Goal: Task Accomplishment & Management: Manage account settings

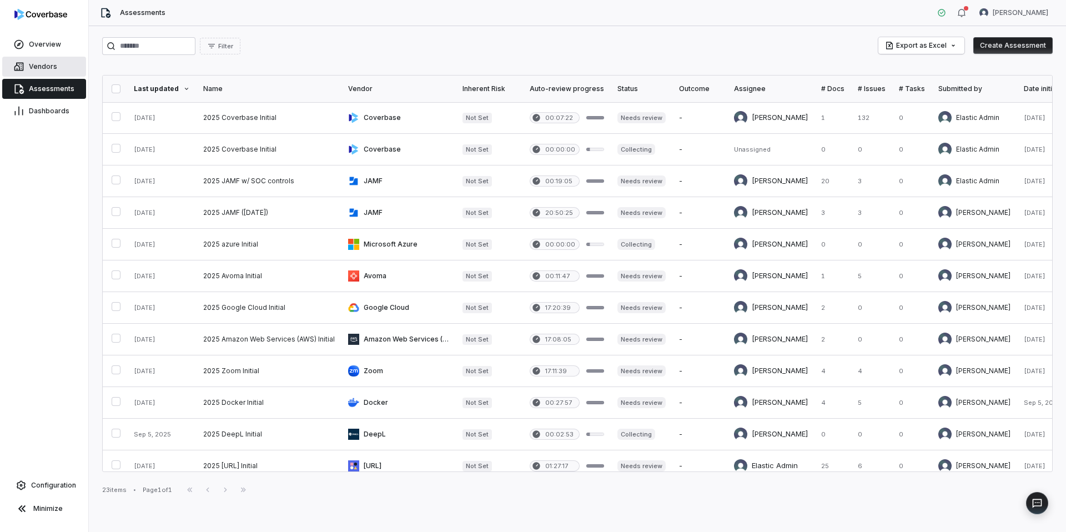
click at [51, 62] on span "Vendors" at bounding box center [43, 66] width 28 height 9
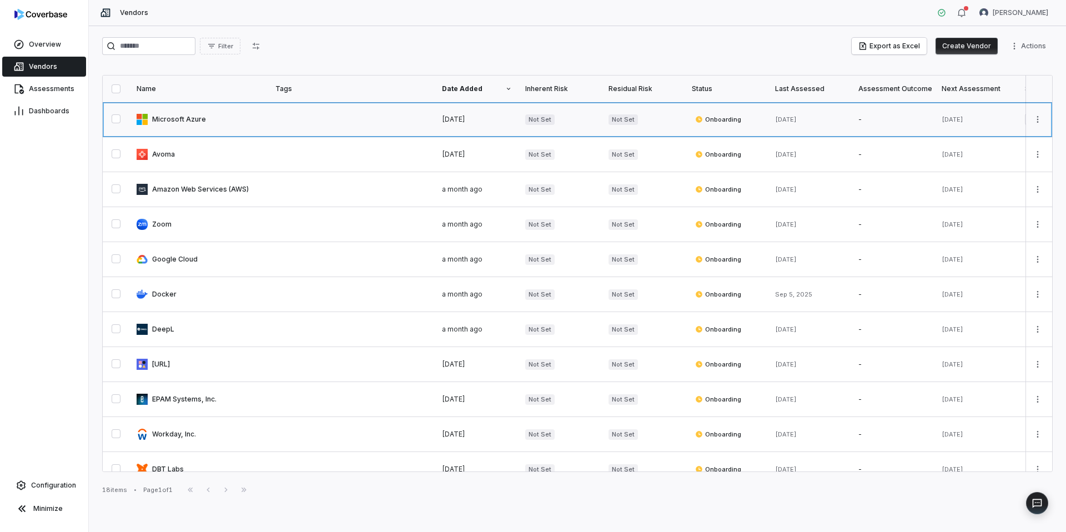
click at [188, 120] on link at bounding box center [199, 119] width 139 height 34
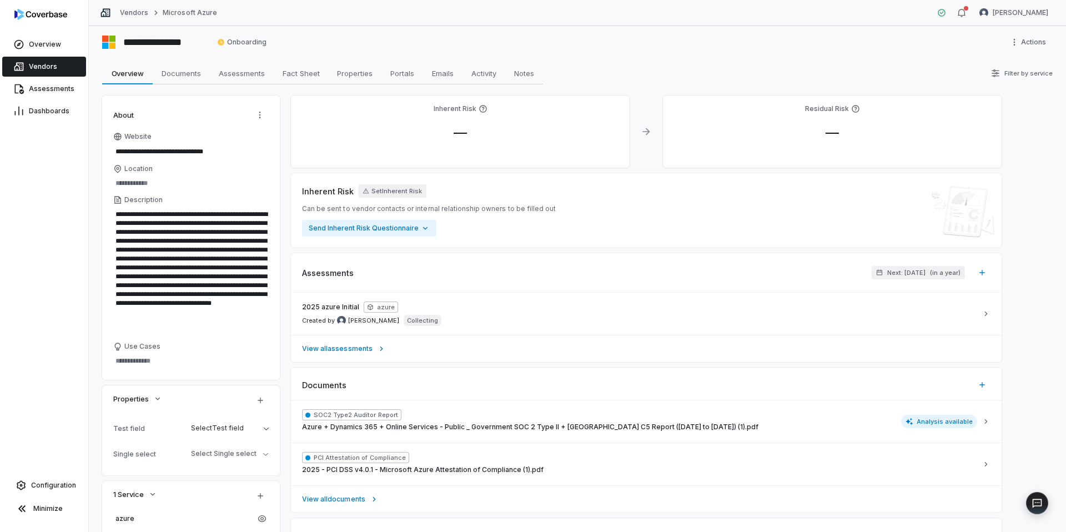
scroll to position [11, 0]
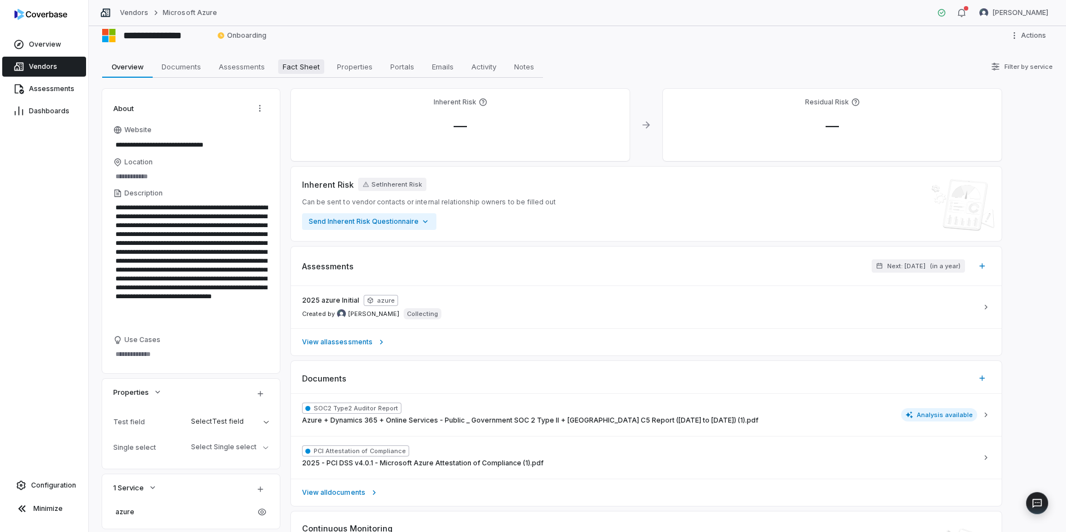
click at [314, 66] on span "Fact Sheet" at bounding box center [301, 66] width 46 height 14
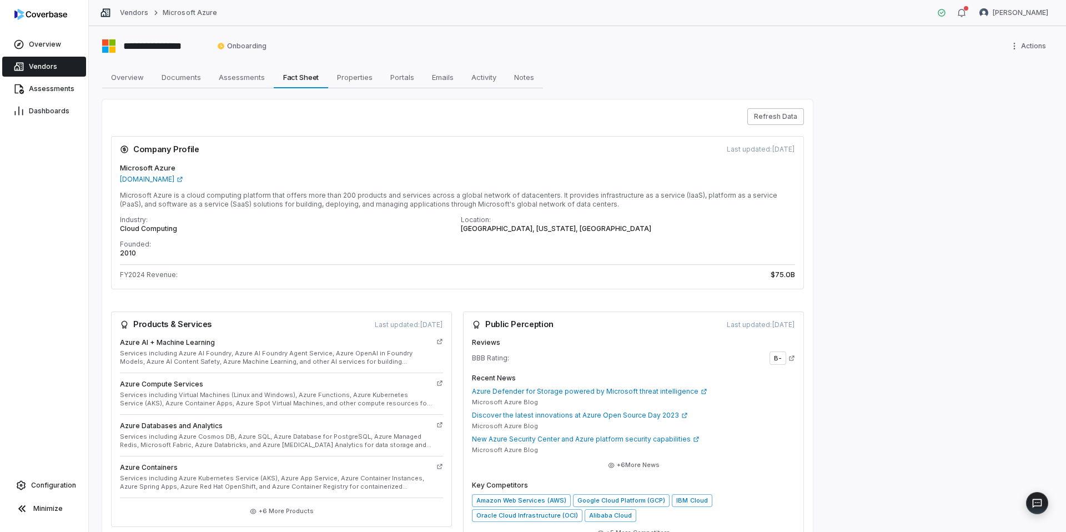
click at [792, 112] on button "Refresh Data" at bounding box center [775, 116] width 57 height 17
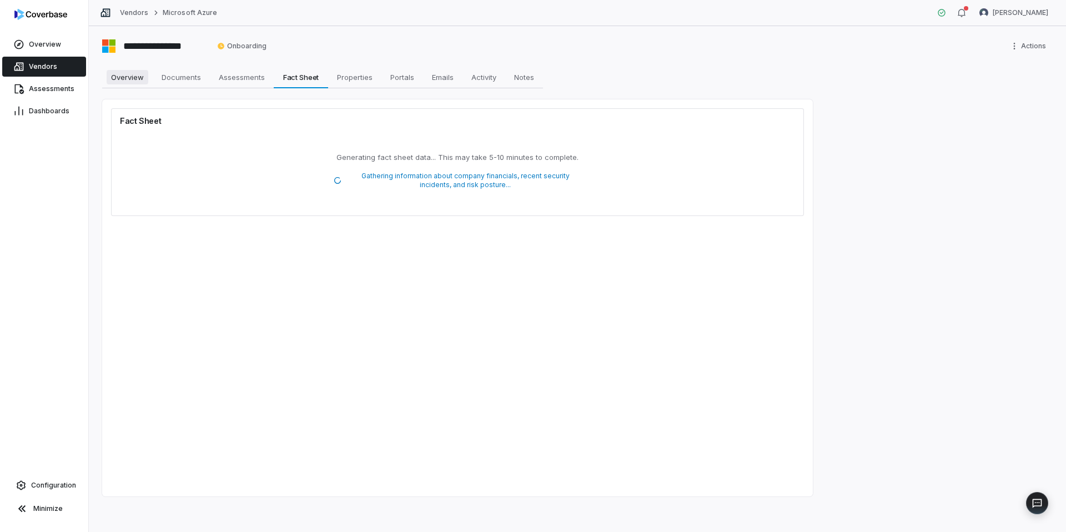
click at [118, 77] on span "Overview" at bounding box center [128, 77] width 42 height 14
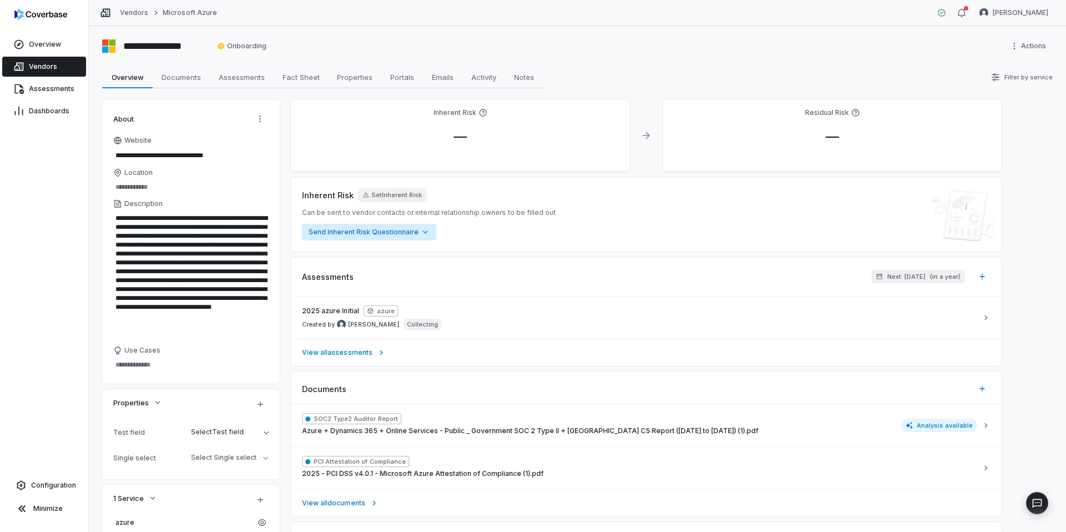
scroll to position [2, 0]
click at [239, 75] on span "Assessments" at bounding box center [241, 75] width 55 height 14
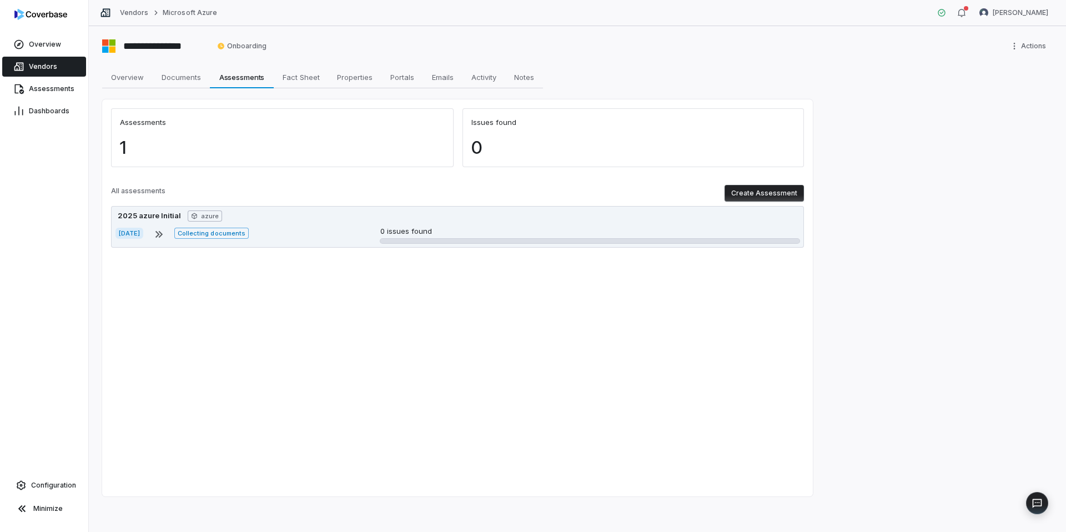
click at [308, 231] on div "[DATE] Collecting documents 0 issues found" at bounding box center [457, 235] width 684 height 18
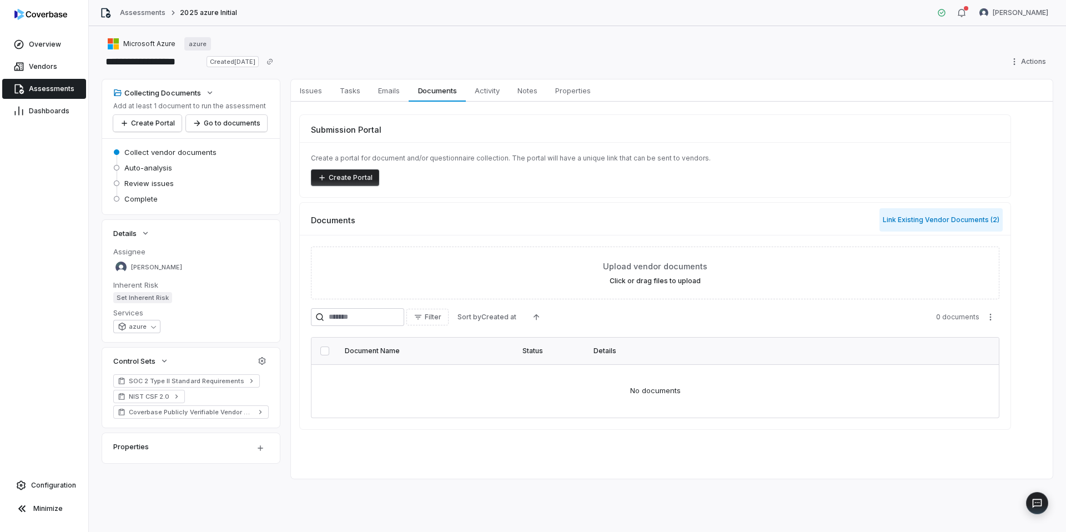
click at [916, 219] on button "Link Existing Vendor Documents ( 2 )" at bounding box center [940, 219] width 123 height 23
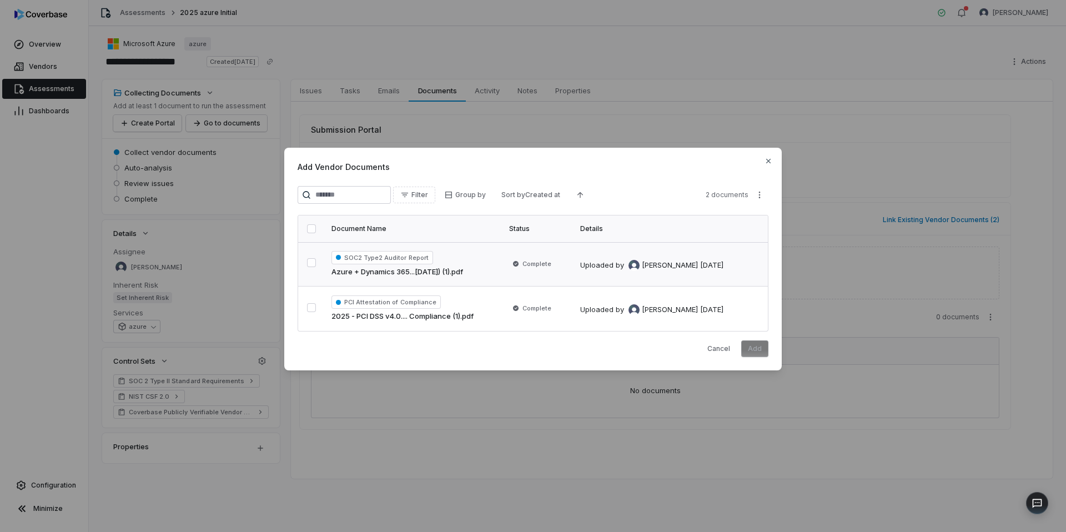
click at [310, 263] on button "button" at bounding box center [311, 262] width 9 height 9
drag, startPoint x: 312, startPoint y: 306, endPoint x: 451, endPoint y: 324, distance: 140.0
click at [313, 306] on button "button" at bounding box center [311, 307] width 9 height 9
click at [762, 351] on button "Add" at bounding box center [754, 348] width 27 height 17
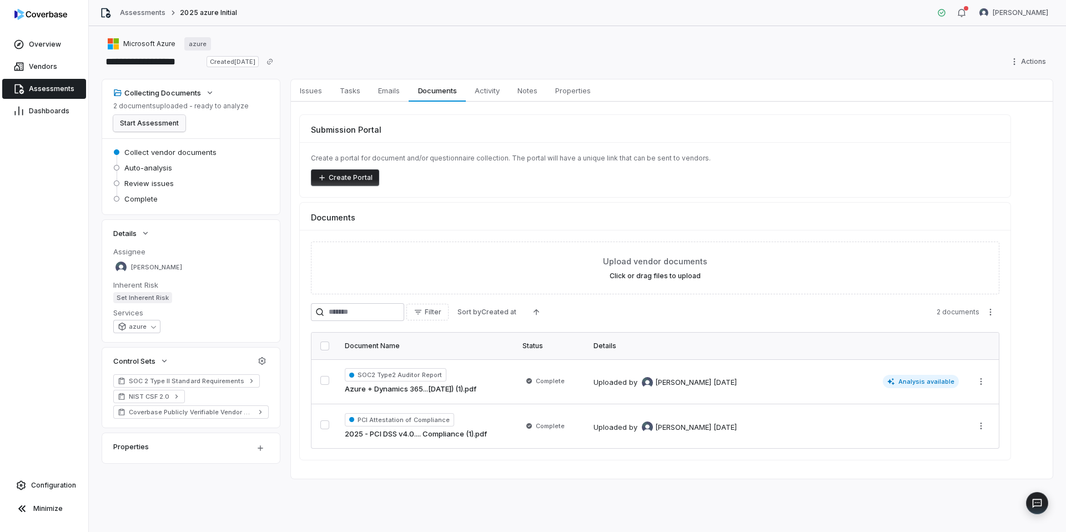
click at [167, 124] on button "Start Assessment" at bounding box center [149, 123] width 72 height 17
click at [315, 92] on span "Issues" at bounding box center [310, 90] width 31 height 14
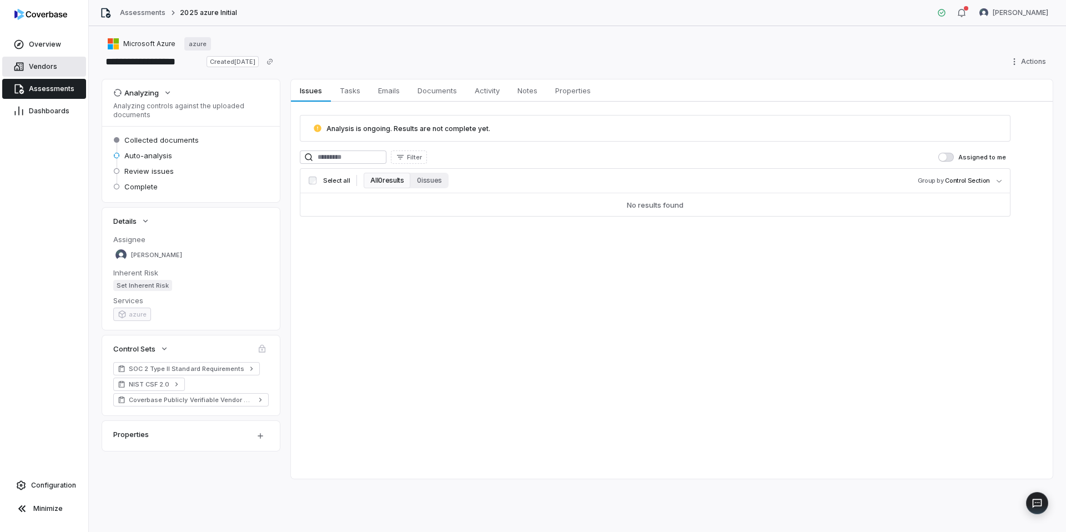
click at [46, 64] on span "Vendors" at bounding box center [43, 66] width 28 height 9
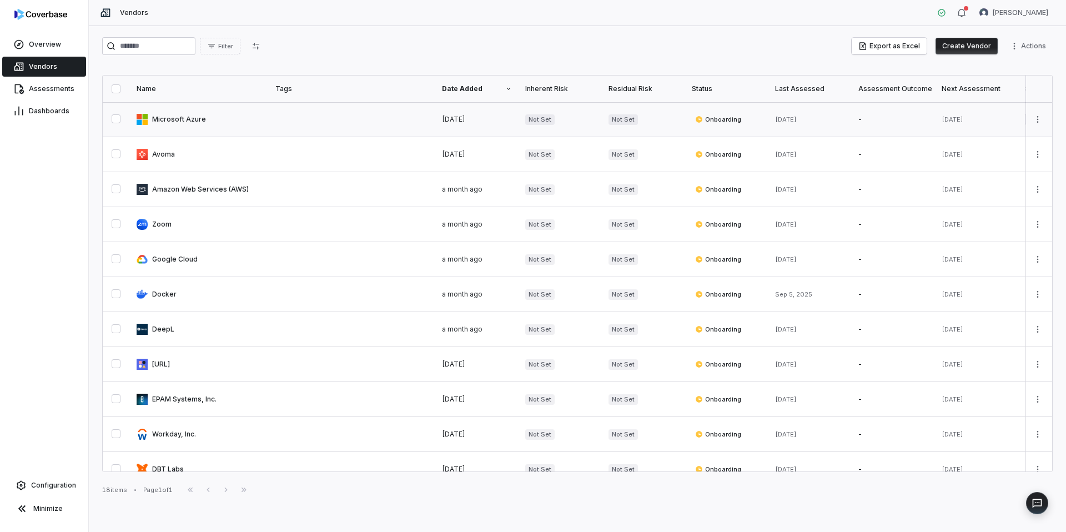
click at [193, 119] on link at bounding box center [199, 119] width 139 height 34
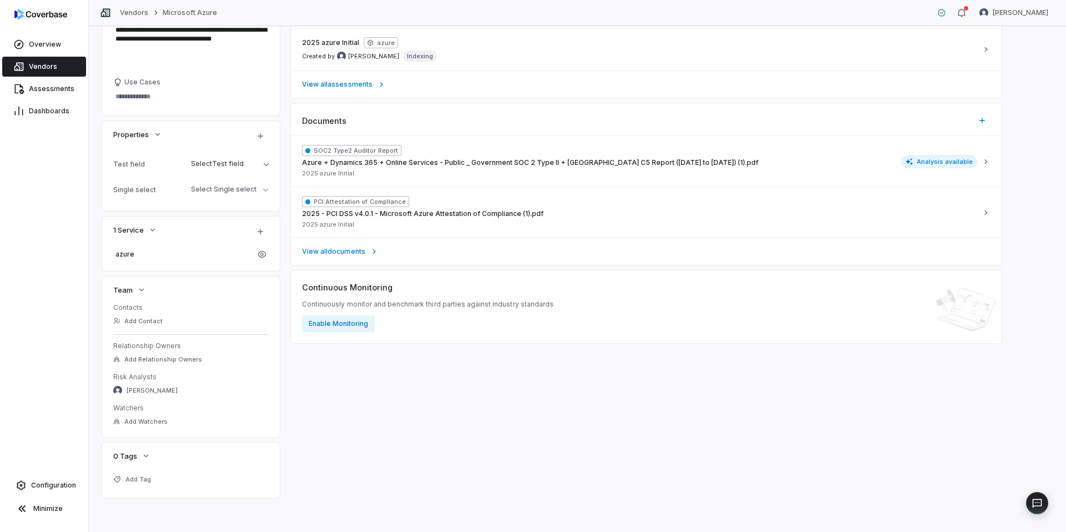
scroll to position [269, 0]
click at [340, 323] on button "Enable Monitoring" at bounding box center [338, 322] width 73 height 17
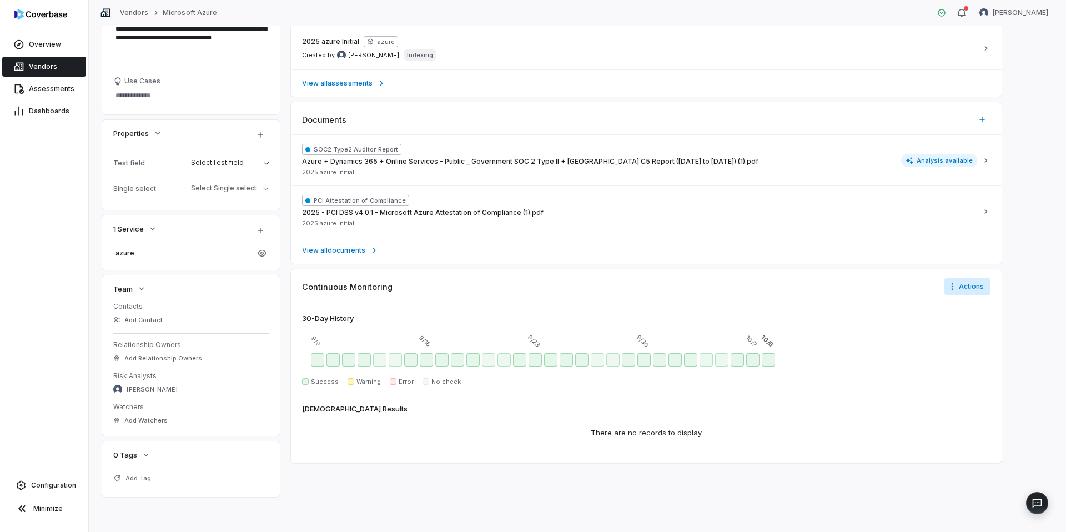
click at [973, 284] on html "**********" at bounding box center [533, 266] width 1066 height 532
click at [866, 302] on html "**********" at bounding box center [533, 266] width 1066 height 532
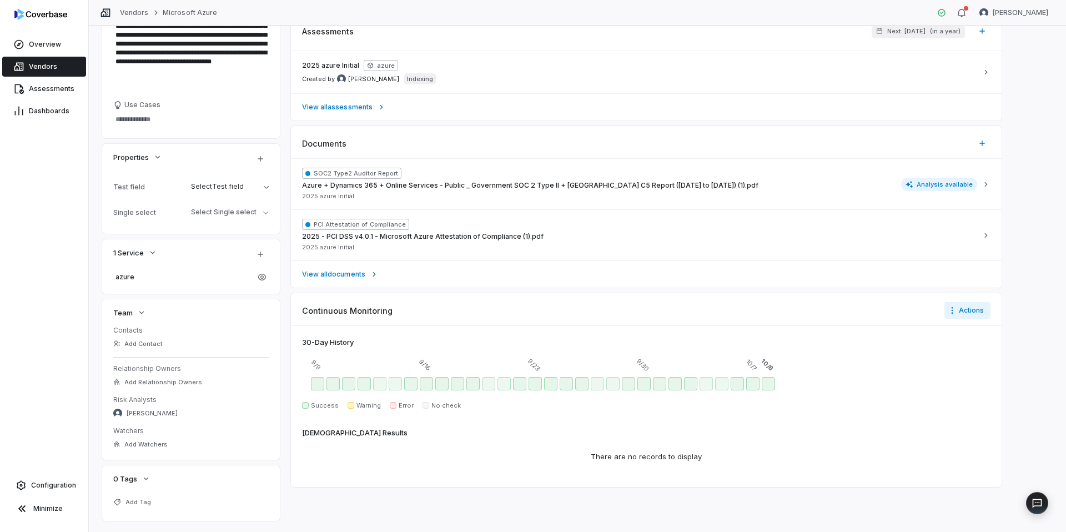
scroll to position [246, 0]
click at [701, 383] on div "Oct 4 - Success" at bounding box center [705, 382] width 13 height 13
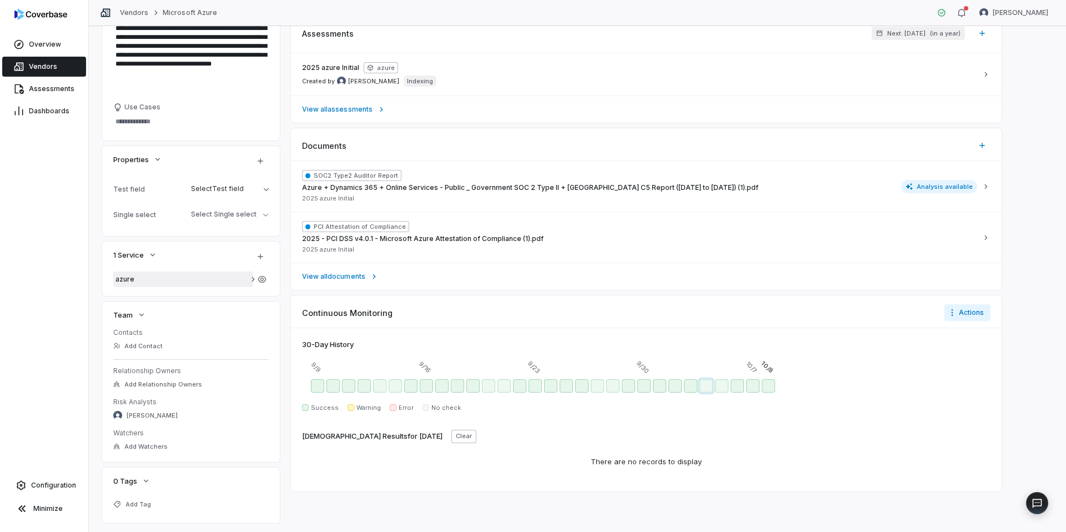
scroll to position [270, 0]
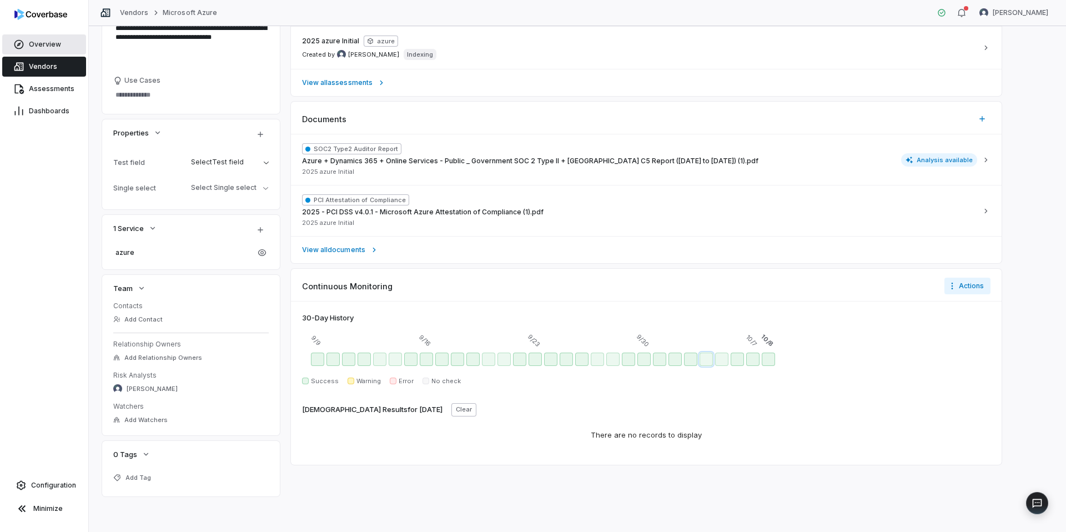
click at [48, 47] on span "Overview" at bounding box center [45, 44] width 32 height 9
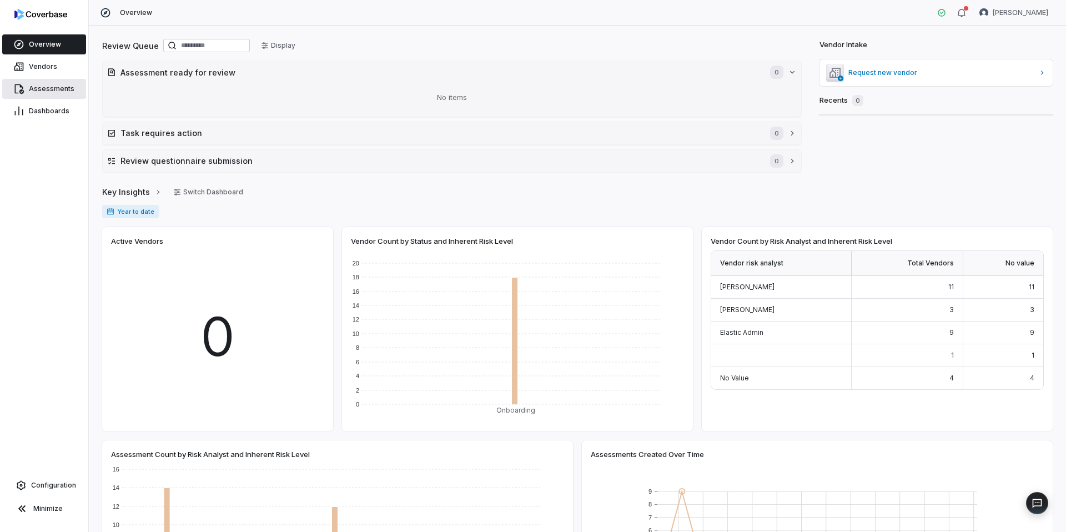
drag, startPoint x: 48, startPoint y: 64, endPoint x: 56, endPoint y: 85, distance: 23.0
click at [48, 64] on span "Vendors" at bounding box center [43, 66] width 28 height 9
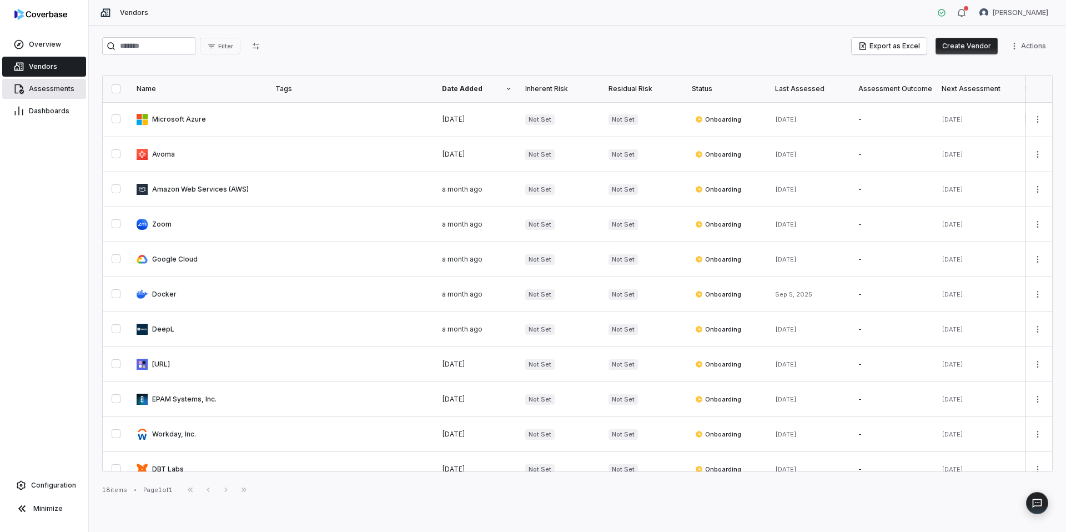
click at [64, 93] on link "Assessments" at bounding box center [44, 89] width 84 height 20
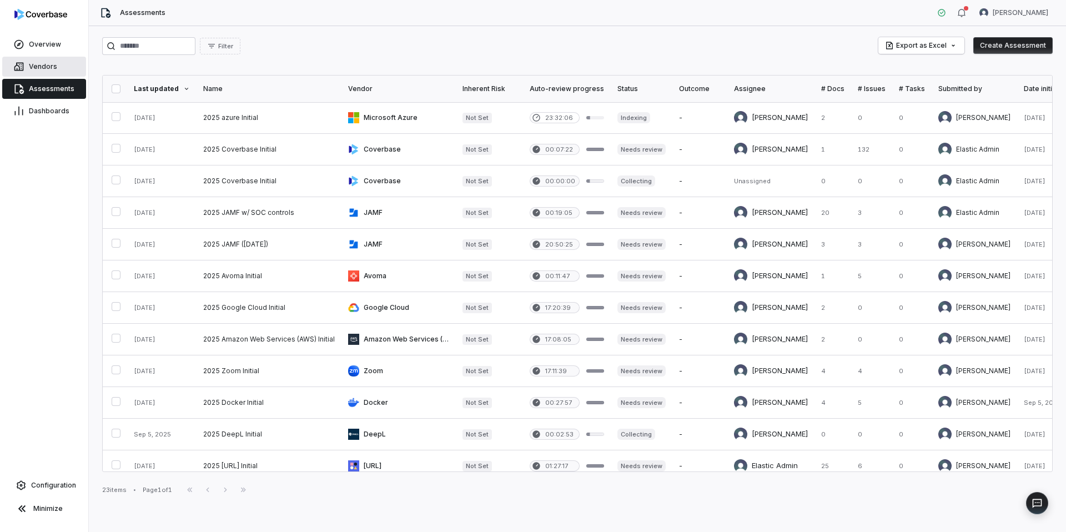
click at [41, 66] on span "Vendors" at bounding box center [43, 66] width 28 height 9
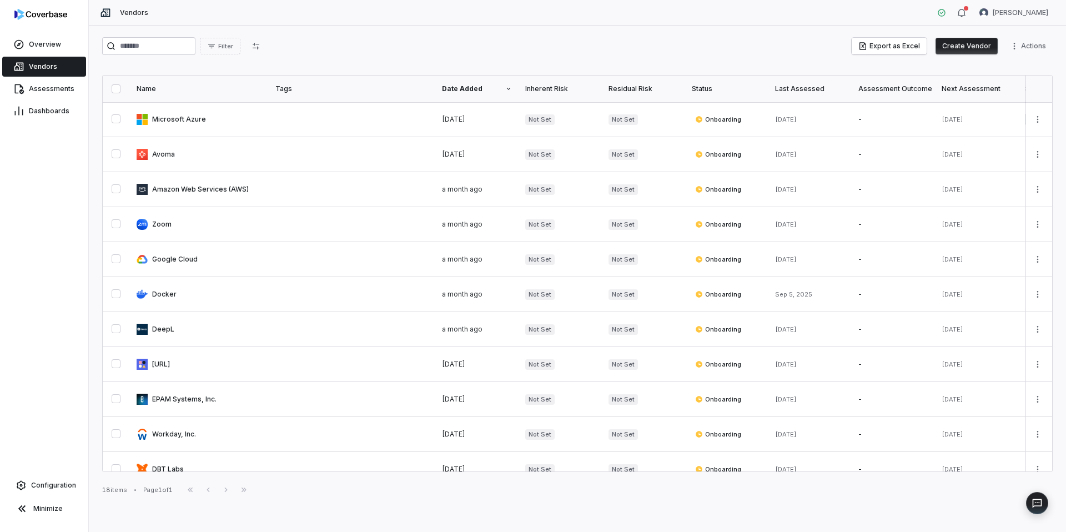
click at [965, 21] on div "Vendors [PERSON_NAME]" at bounding box center [577, 13] width 977 height 26
click at [965, 14] on icon "button" at bounding box center [961, 12] width 9 height 9
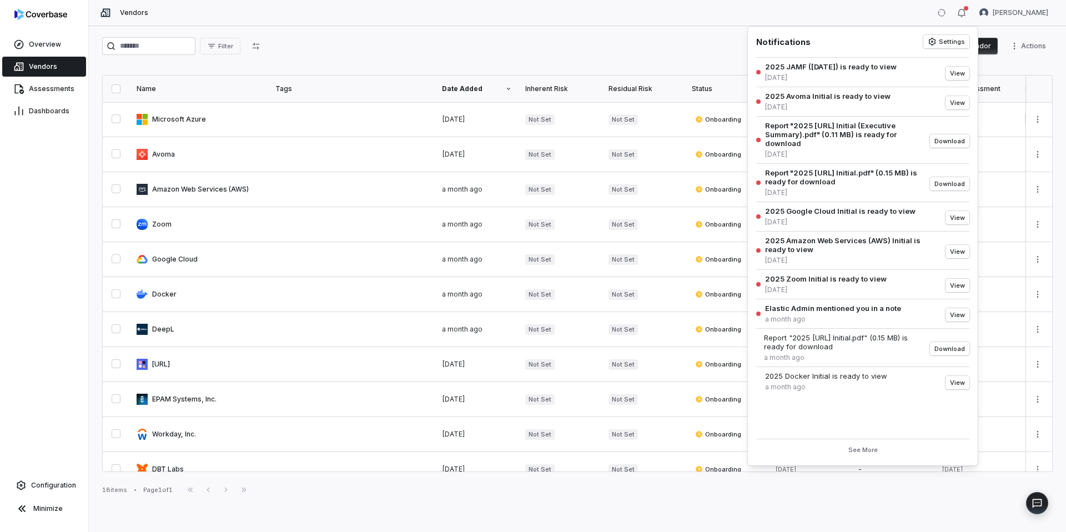
drag, startPoint x: 589, startPoint y: 47, endPoint x: 482, endPoint y: 51, distance: 106.7
click at [589, 47] on div "Filter Export as Excel Create Vendor Actions" at bounding box center [577, 46] width 950 height 18
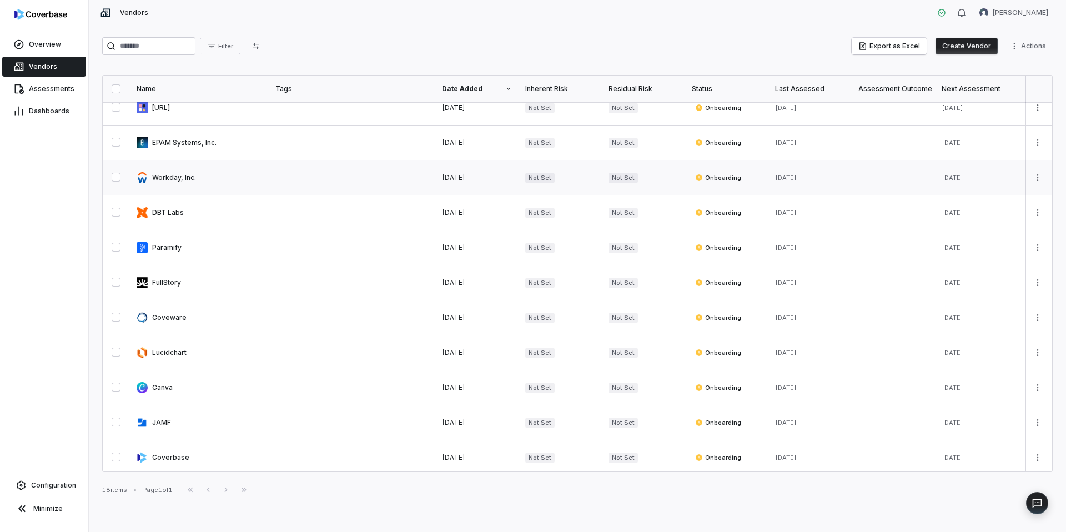
scroll to position [260, 0]
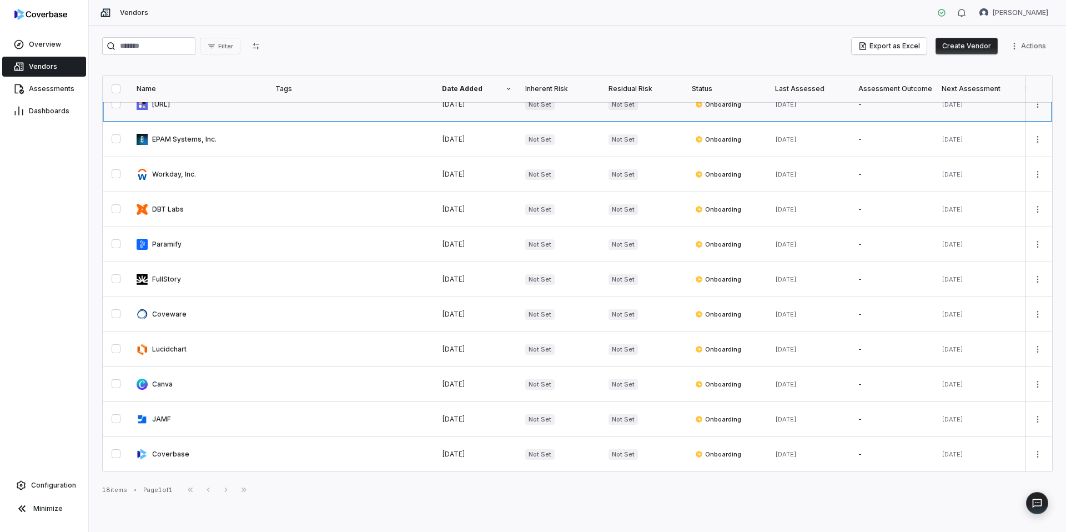
click at [170, 108] on link at bounding box center [199, 104] width 139 height 34
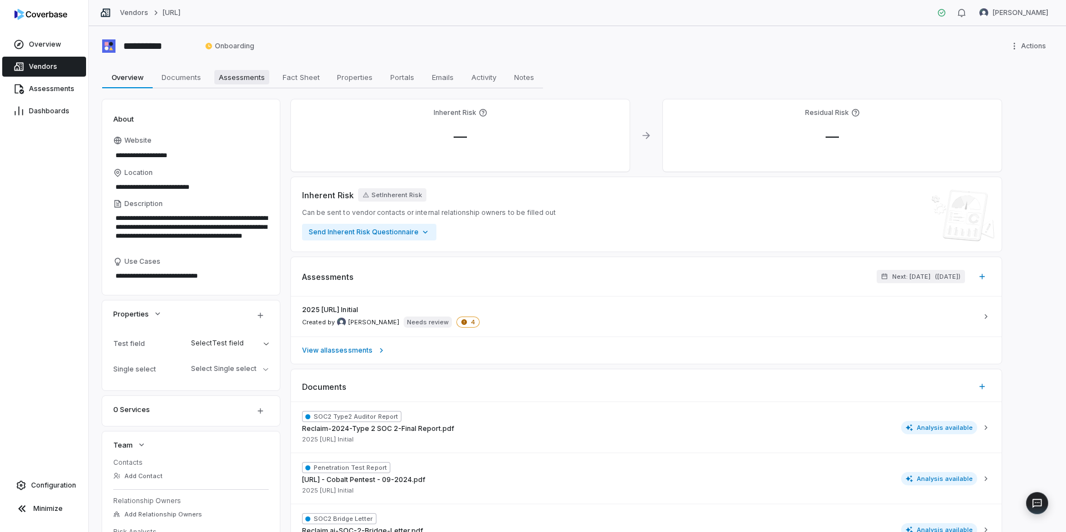
drag, startPoint x: 238, startPoint y: 77, endPoint x: 229, endPoint y: 82, distance: 9.9
click at [238, 77] on span "Assessments" at bounding box center [241, 77] width 55 height 14
type textarea "*"
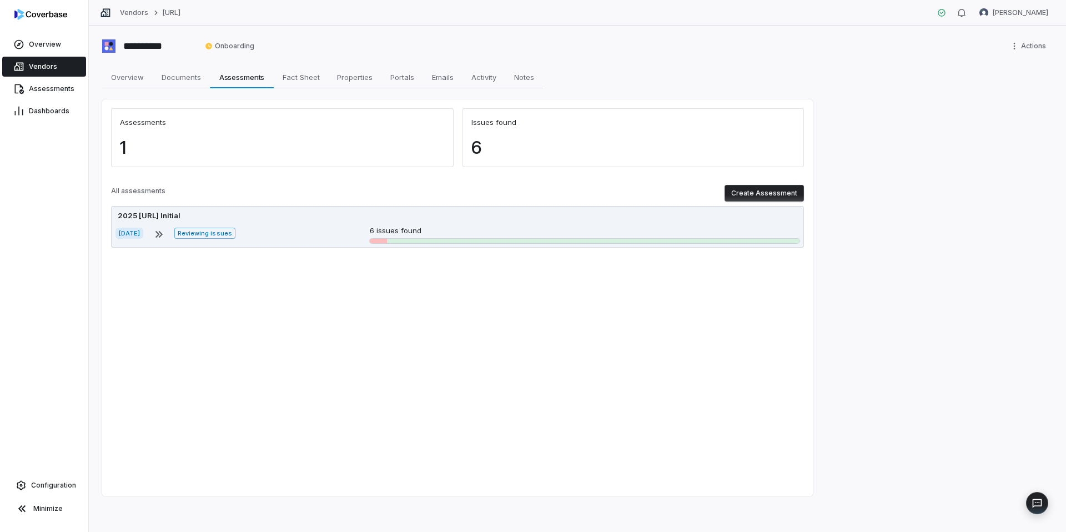
click at [316, 226] on div "[DATE] Reviewing issues 6 issues found" at bounding box center [457, 234] width 684 height 18
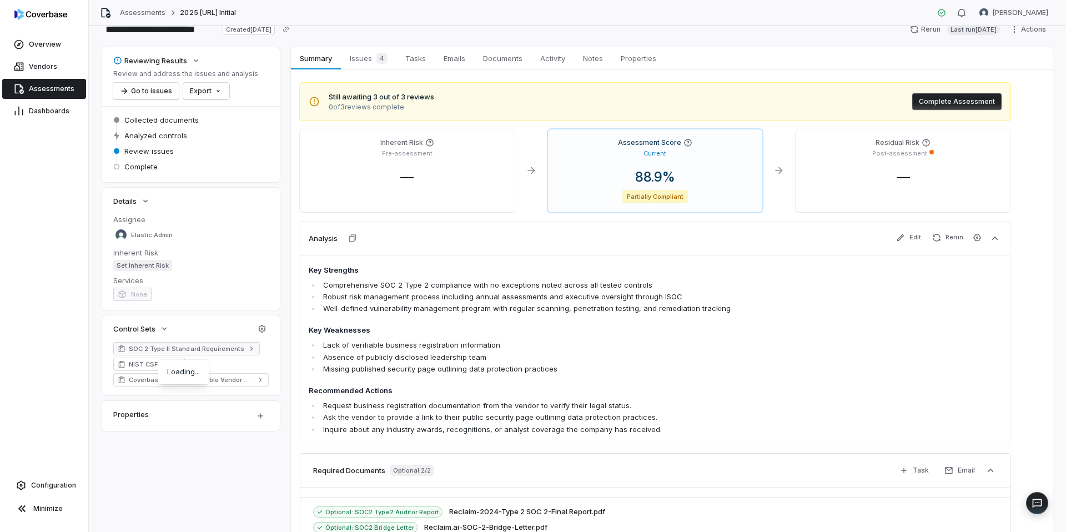
scroll to position [30, 0]
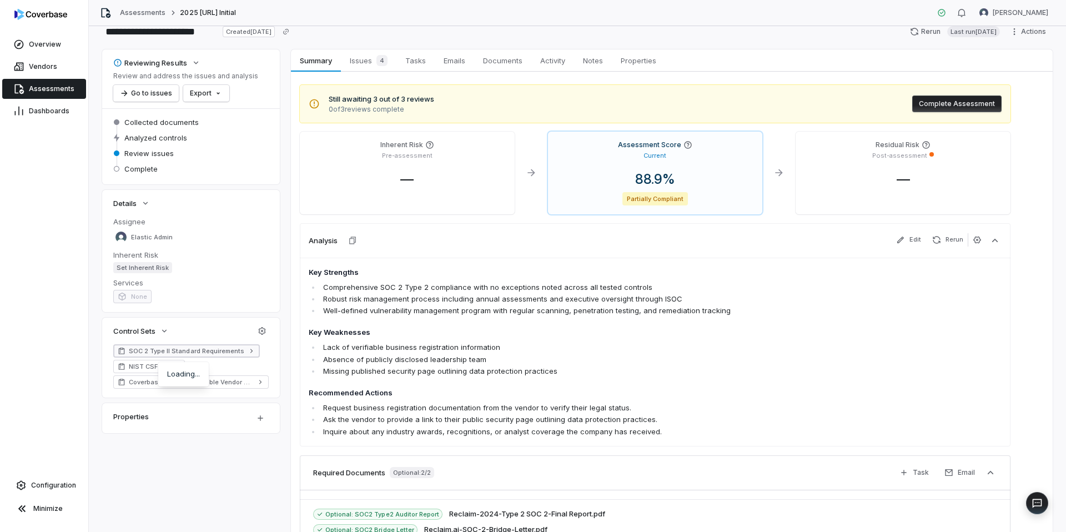
click at [194, 349] on span "SOC 2 Type II Standard Requirements" at bounding box center [186, 350] width 115 height 9
